Goal: Information Seeking & Learning: Learn about a topic

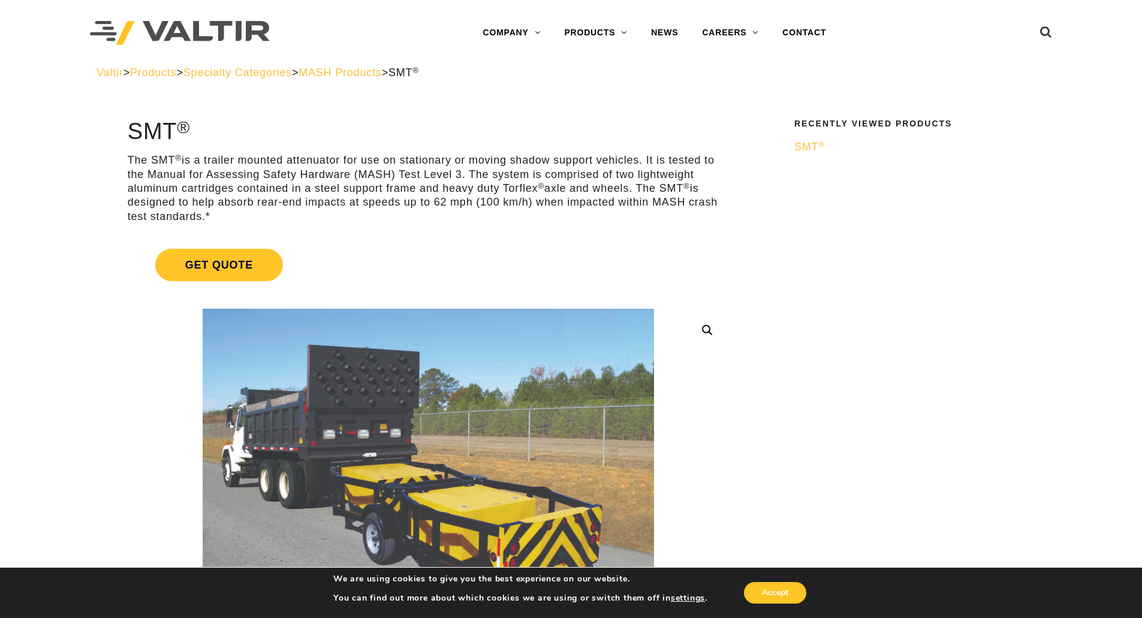
click at [812, 143] on span "SMT ®" at bounding box center [809, 147] width 31 height 12
